Goal: Task Accomplishment & Management: Manage account settings

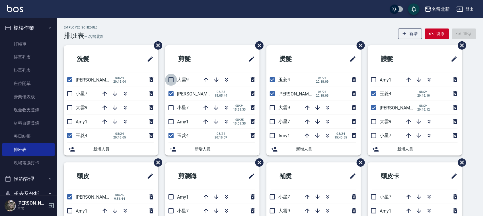
click at [169, 79] on input "checkbox" at bounding box center [171, 80] width 12 height 12
checkbox input "true"
click at [203, 108] on icon "button" at bounding box center [205, 107] width 7 height 7
drag, startPoint x: 223, startPoint y: 107, endPoint x: 290, endPoint y: 89, distance: 69.5
click at [224, 107] on icon "button" at bounding box center [226, 107] width 7 height 7
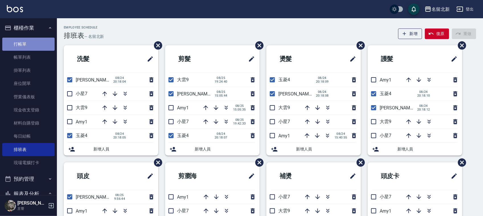
click at [28, 45] on link "打帳單" at bounding box center [28, 44] width 52 height 13
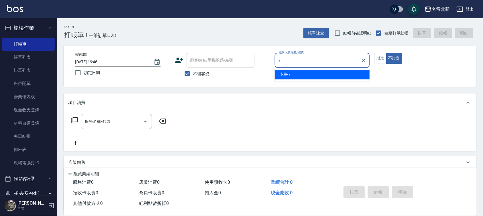
type input "小星-7"
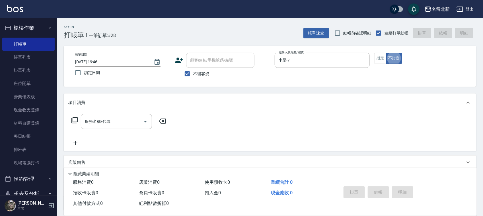
type button "false"
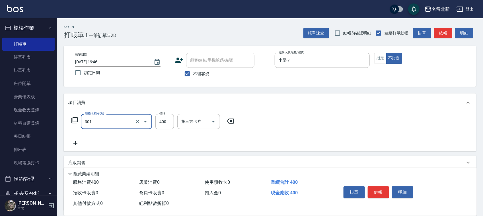
type input "造型剪髮(301)"
type input "380"
click at [379, 192] on button "結帳" at bounding box center [378, 192] width 21 height 12
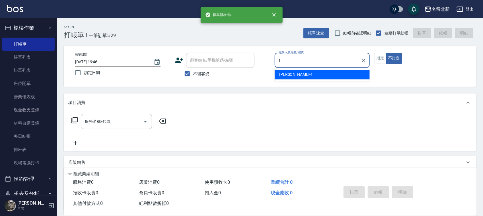
type input "Amy-1"
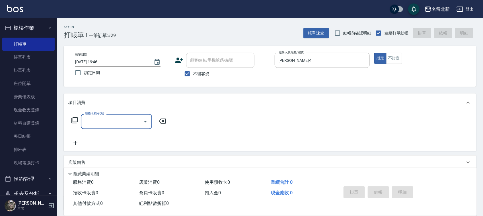
click at [83, 120] on div "服務名稱/代號" at bounding box center [116, 121] width 71 height 15
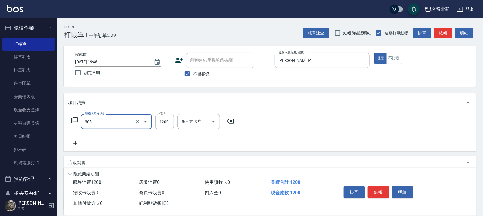
type input "1200元剪髮卡(305)"
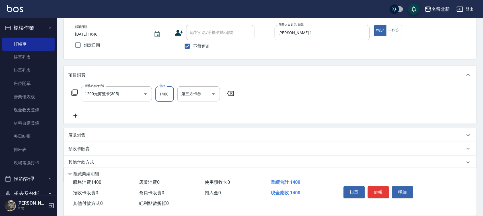
scroll to position [49, 0]
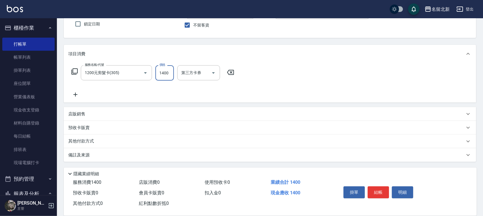
type input "1400"
click at [80, 140] on p "其他付款方式" at bounding box center [82, 141] width 28 height 6
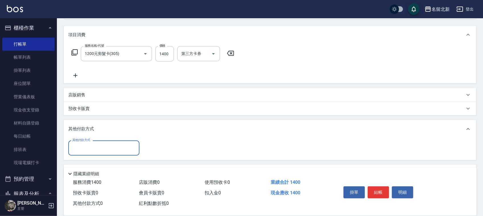
scroll to position [84, 0]
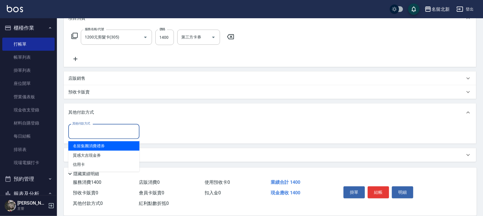
click at [89, 130] on input "其他付款方式" at bounding box center [104, 131] width 66 height 10
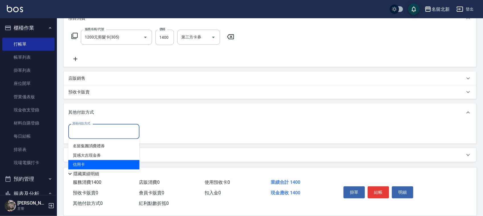
click at [83, 167] on span "信用卡" at bounding box center [103, 164] width 71 height 9
type input "信用卡"
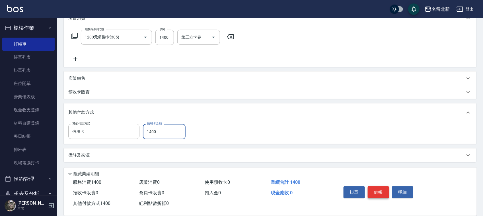
type input "1400"
click at [383, 186] on button "結帳" at bounding box center [378, 192] width 21 height 12
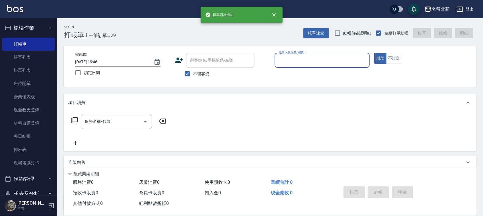
scroll to position [0, 0]
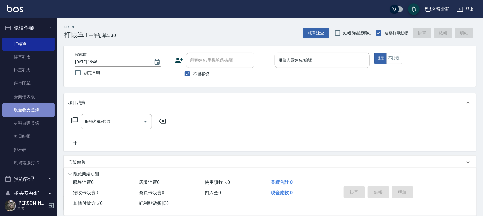
click at [36, 104] on link "現金收支登錄" at bounding box center [28, 109] width 52 height 13
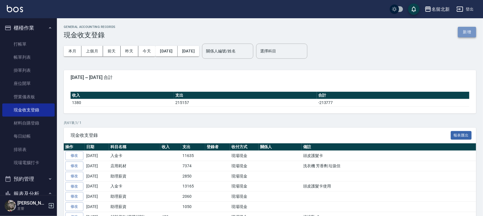
click at [466, 34] on button "新增" at bounding box center [467, 32] width 18 height 11
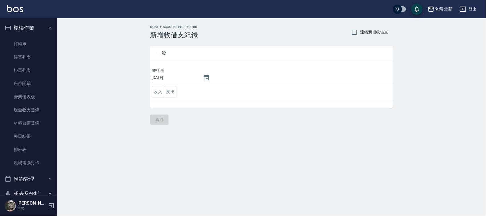
click at [181, 93] on td "收入 支出" at bounding box center [271, 92] width 243 height 18
click at [176, 93] on button "支出" at bounding box center [170, 92] width 13 height 12
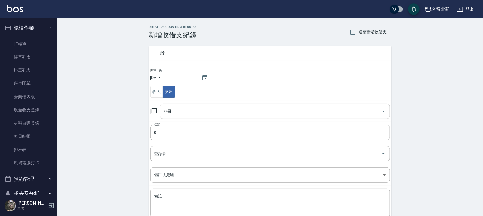
click at [198, 113] on input "科目" at bounding box center [271, 111] width 216 height 10
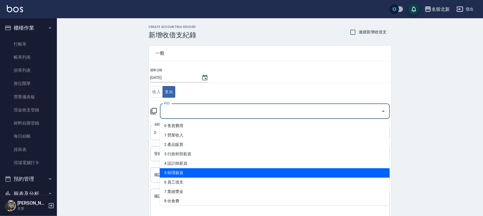
click at [201, 168] on li "5 助理薪資" at bounding box center [275, 172] width 230 height 9
type input "5 助理薪資"
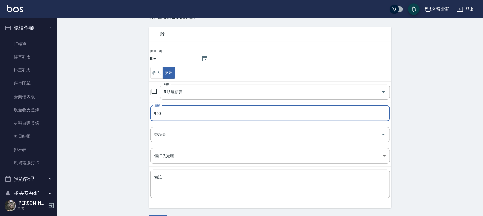
scroll to position [36, 0]
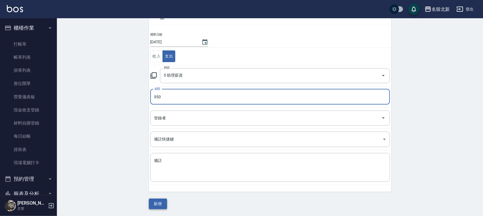
type input "950"
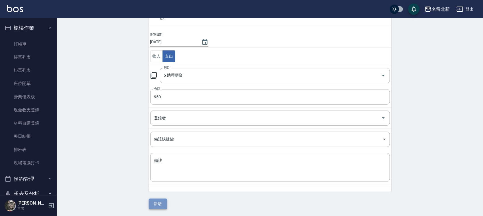
click at [160, 205] on button "新增" at bounding box center [158, 203] width 18 height 11
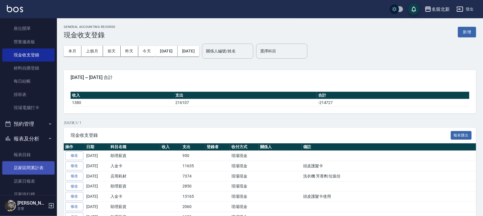
scroll to position [107, 0]
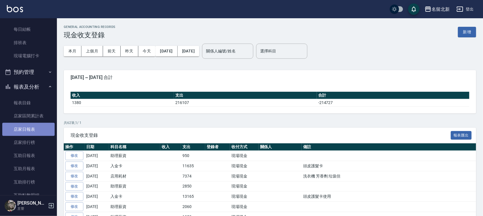
click at [32, 129] on link "店家日報表" at bounding box center [28, 129] width 52 height 13
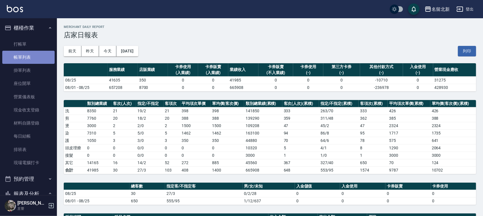
click at [36, 56] on link "帳單列表" at bounding box center [28, 57] width 52 height 13
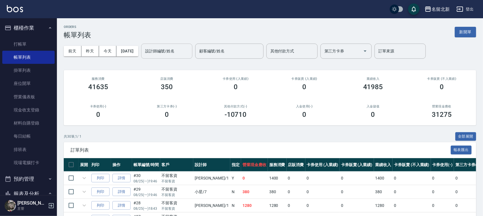
click at [171, 55] on input "設計師編號/姓名" at bounding box center [167, 51] width 46 height 10
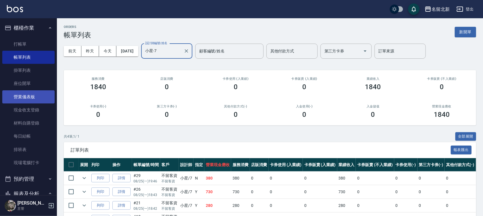
scroll to position [71, 0]
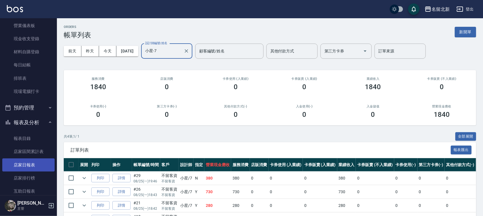
type input "小星-7"
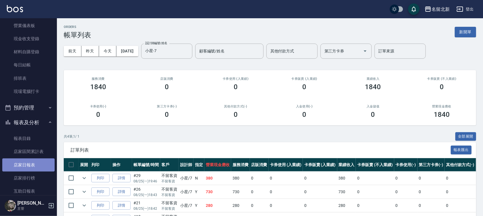
click at [29, 165] on link "店家日報表" at bounding box center [28, 164] width 52 height 13
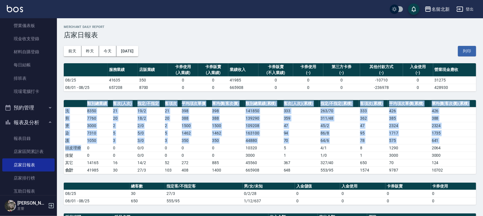
drag, startPoint x: 84, startPoint y: 151, endPoint x: 278, endPoint y: 34, distance: 226.5
click at [86, 56] on div "名留北新 2025-08-25 店家日報表 列印時間： 2025-08-25-19:52 Merchant Daily Report 店家日報表 前天 昨天 …" at bounding box center [270, 189] width 426 height 343
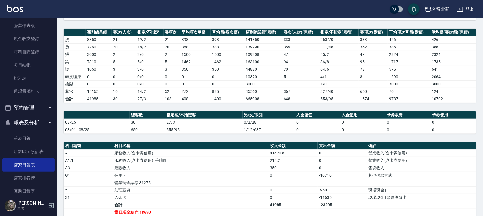
click at [225, 119] on th "指定客/不指定客" at bounding box center [204, 114] width 78 height 7
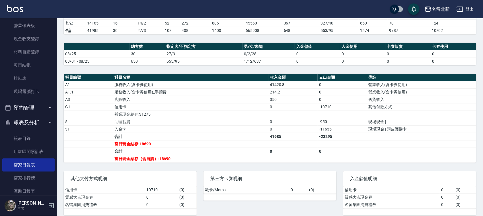
scroll to position [142, 0]
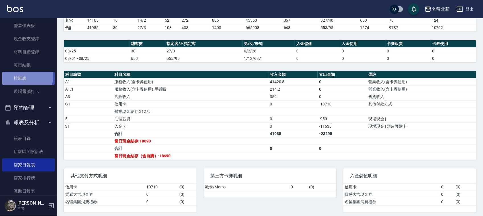
click at [20, 75] on link "排班表" at bounding box center [28, 78] width 52 height 13
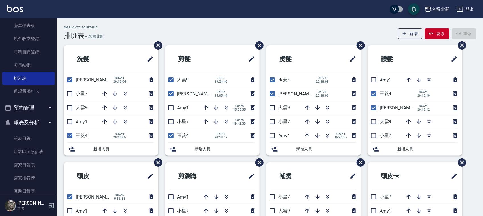
click at [70, 124] on input "checkbox" at bounding box center [70, 122] width 12 height 12
checkbox input "true"
click at [69, 133] on input "checkbox" at bounding box center [70, 136] width 12 height 12
checkbox input "false"
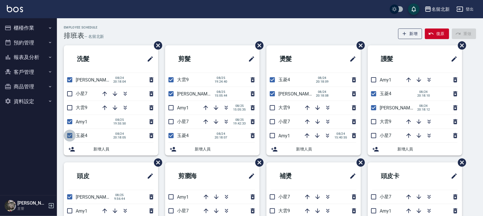
click at [71, 134] on input "checkbox" at bounding box center [70, 136] width 12 height 12
checkbox input "false"
drag, startPoint x: 169, startPoint y: 138, endPoint x: 170, endPoint y: 131, distance: 6.9
click at [169, 137] on input "checkbox" at bounding box center [171, 136] width 12 height 12
checkbox input "false"
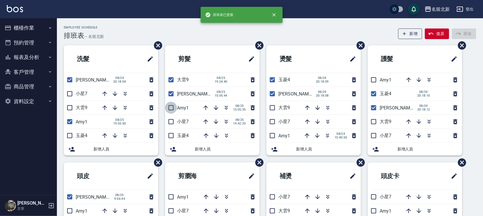
click at [170, 104] on input "checkbox" at bounding box center [171, 108] width 12 height 12
checkbox input "true"
click at [171, 74] on input "checkbox" at bounding box center [171, 80] width 12 height 12
checkbox input "false"
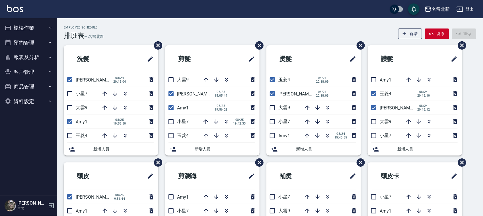
drag, startPoint x: 274, startPoint y: 80, endPoint x: 280, endPoint y: 93, distance: 13.9
click at [274, 80] on input "checkbox" at bounding box center [272, 80] width 12 height 12
checkbox input "false"
click at [275, 136] on input "checkbox" at bounding box center [272, 136] width 12 height 12
checkbox input "true"
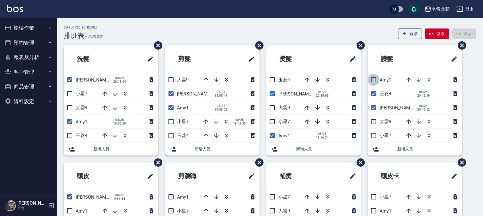
click at [374, 80] on input "checkbox" at bounding box center [374, 80] width 12 height 12
checkbox input "true"
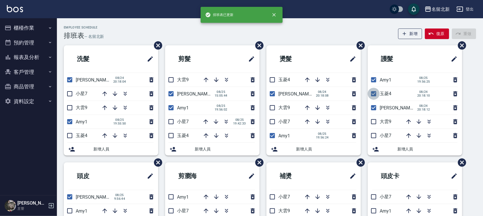
click at [371, 92] on input "checkbox" at bounding box center [374, 94] width 12 height 12
checkbox input "false"
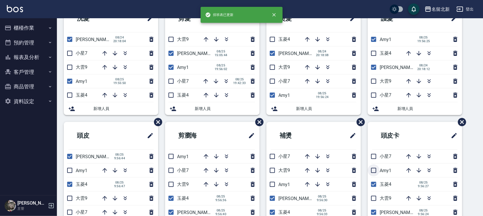
scroll to position [71, 0]
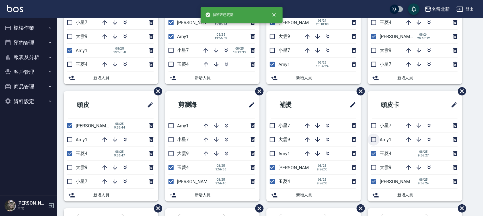
click at [369, 138] on input "checkbox" at bounding box center [374, 140] width 12 height 12
checkbox input "true"
click at [374, 154] on input "checkbox" at bounding box center [374, 153] width 12 height 12
checkbox input "false"
drag, startPoint x: 272, startPoint y: 152, endPoint x: 268, endPoint y: 161, distance: 10.3
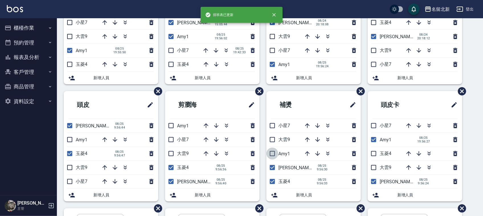
click at [272, 152] on input "checkbox" at bounding box center [272, 153] width 12 height 12
checkbox input "true"
click at [271, 182] on input "checkbox" at bounding box center [272, 181] width 12 height 12
checkbox input "false"
click at [173, 127] on input "checkbox" at bounding box center [171, 126] width 12 height 12
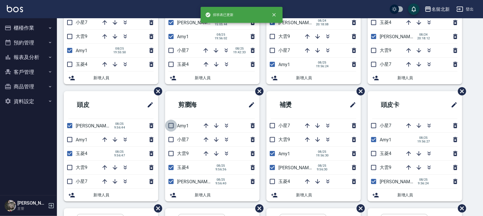
checkbox input "true"
click at [173, 169] on input "checkbox" at bounding box center [171, 167] width 12 height 12
checkbox input "false"
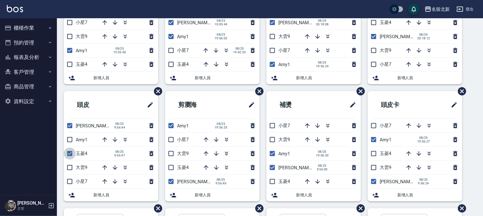
drag, startPoint x: 73, startPoint y: 154, endPoint x: 72, endPoint y: 149, distance: 5.8
click at [73, 154] on input "checkbox" at bounding box center [70, 153] width 12 height 12
checkbox input "false"
click at [71, 139] on input "checkbox" at bounding box center [70, 140] width 12 height 12
checkbox input "true"
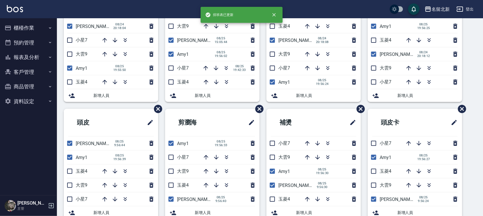
scroll to position [56, 0]
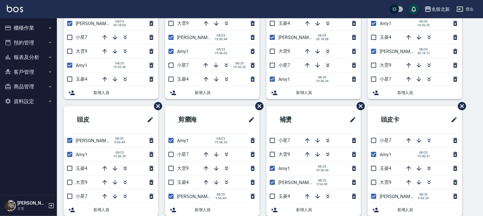
click at [31, 87] on button "商品管理" at bounding box center [28, 86] width 52 height 15
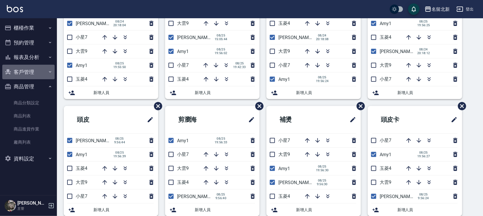
click at [45, 69] on button "客戶管理" at bounding box center [28, 72] width 52 height 15
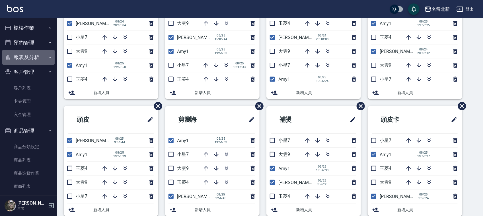
click at [48, 58] on icon "button" at bounding box center [50, 57] width 5 height 5
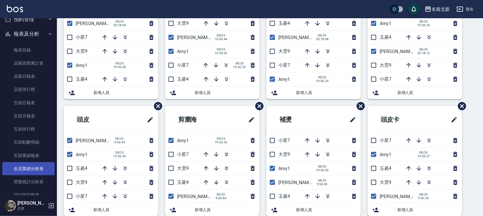
scroll to position [36, 0]
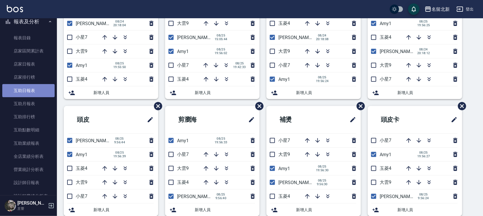
click at [36, 89] on link "互助日報表" at bounding box center [28, 90] width 52 height 13
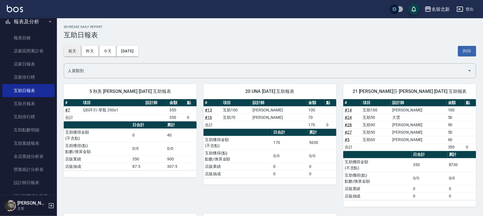
click at [71, 52] on button "前天" at bounding box center [73, 51] width 18 height 11
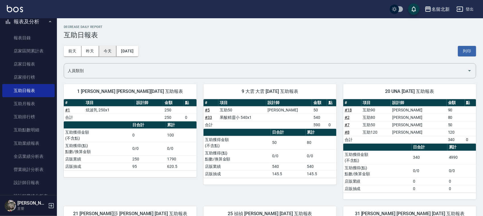
click at [105, 53] on button "今天" at bounding box center [108, 51] width 18 height 11
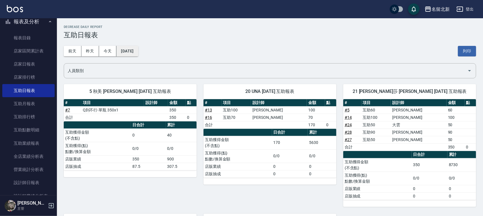
click at [123, 50] on button "[DATE]" at bounding box center [127, 51] width 22 height 11
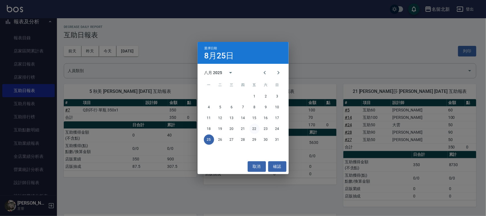
click at [254, 129] on button "22" at bounding box center [254, 129] width 10 height 10
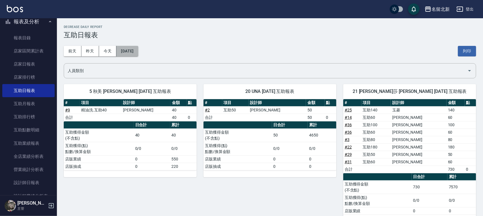
click at [124, 47] on button "[DATE]" at bounding box center [127, 51] width 22 height 11
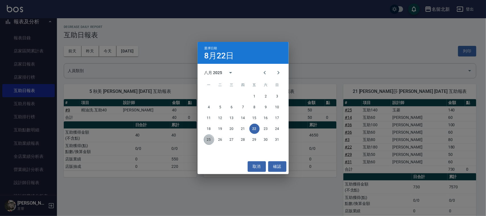
click at [208, 140] on button "25" at bounding box center [209, 139] width 10 height 10
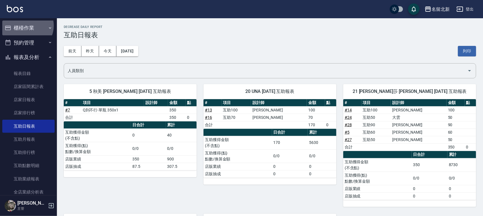
click at [26, 26] on button "櫃檯作業" at bounding box center [28, 27] width 52 height 15
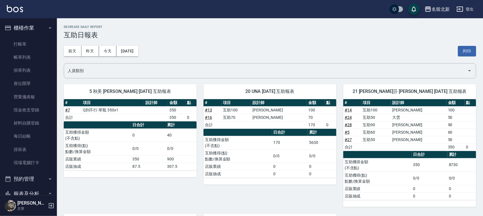
drag, startPoint x: 25, startPoint y: 152, endPoint x: 112, endPoint y: 97, distance: 103.2
click at [25, 151] on link "排班表" at bounding box center [28, 149] width 52 height 13
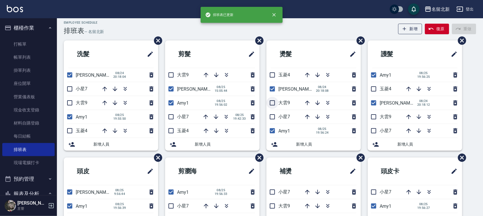
scroll to position [36, 0]
